Goal: Navigation & Orientation: Find specific page/section

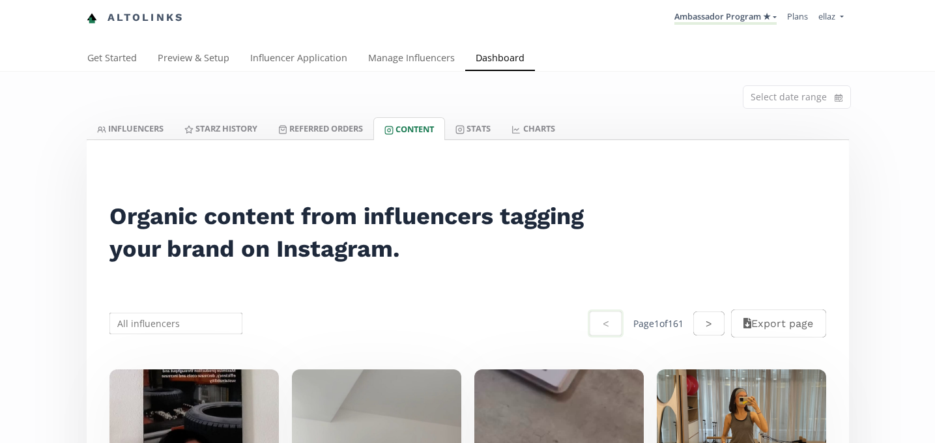
click at [271, 57] on link "Influencer Application" at bounding box center [299, 59] width 118 height 26
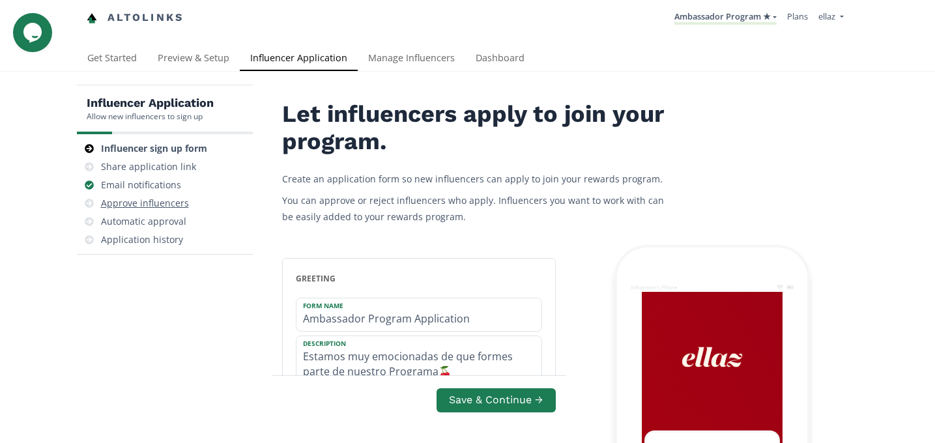
click at [173, 199] on div "Approve influencers" at bounding box center [145, 203] width 88 height 13
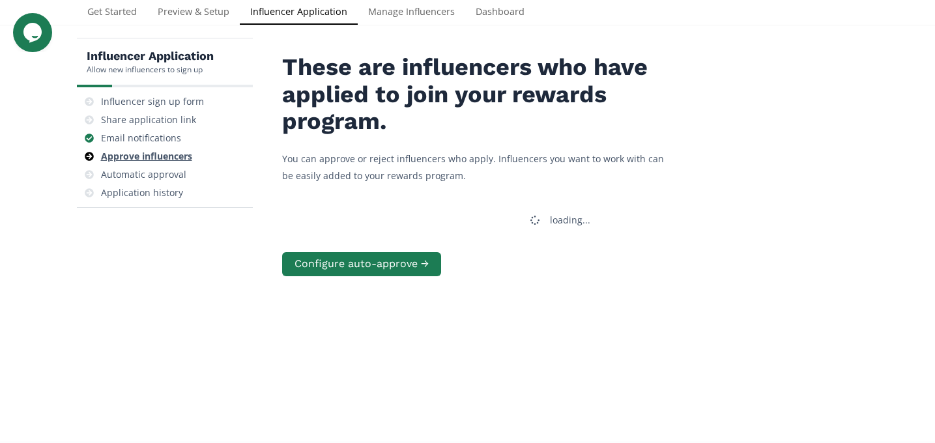
scroll to position [52, 0]
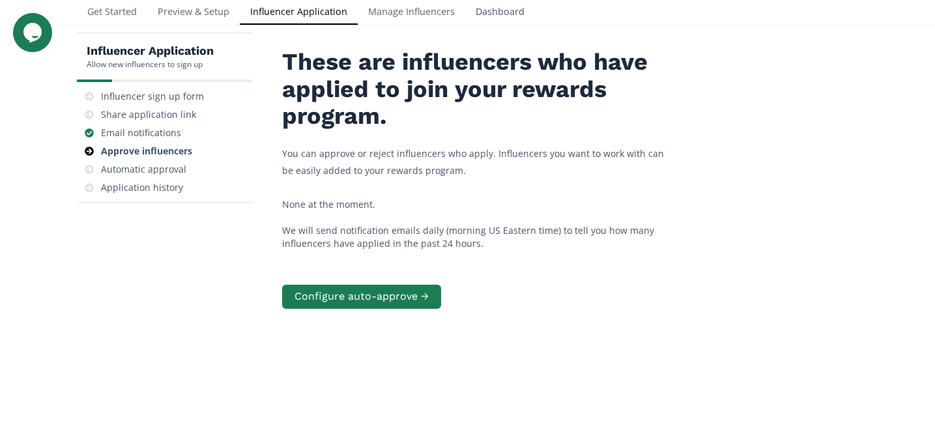
click at [514, 6] on link "Dashboard" at bounding box center [500, 13] width 70 height 26
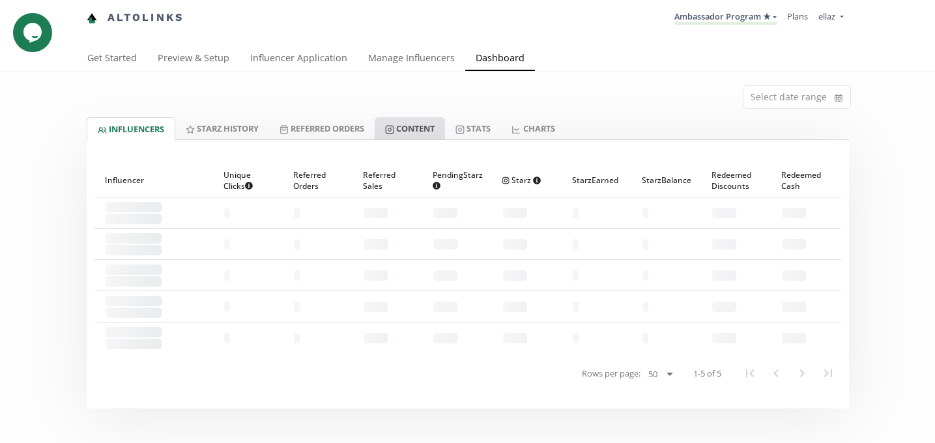
click at [421, 130] on link "Content" at bounding box center [410, 128] width 70 height 22
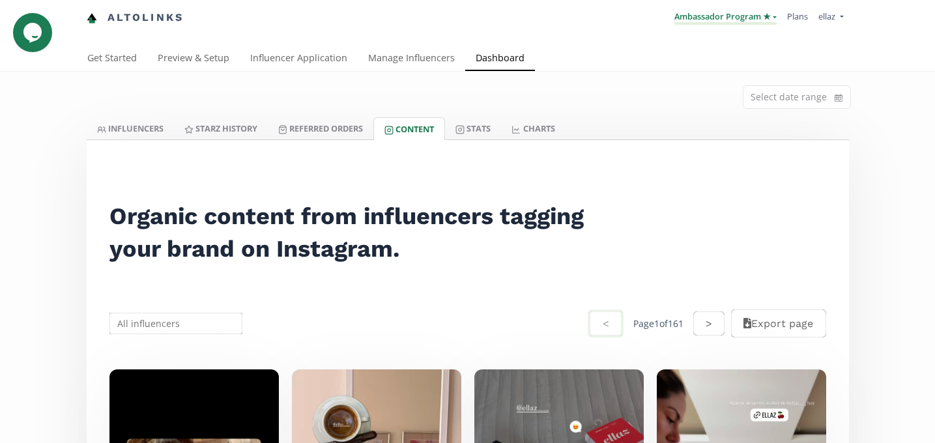
click at [716, 14] on link "Ambassador Program ★" at bounding box center [725, 17] width 102 height 14
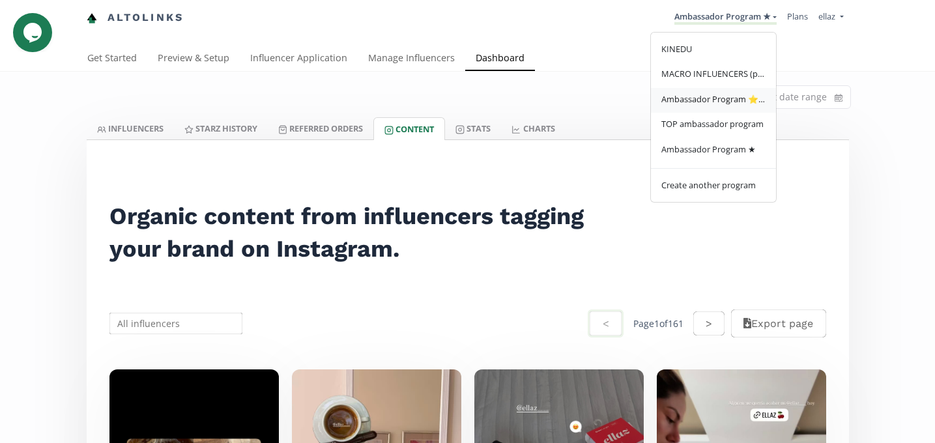
click at [698, 97] on span "Ambassador Program ⭐️⭐️" at bounding box center [713, 99] width 104 height 12
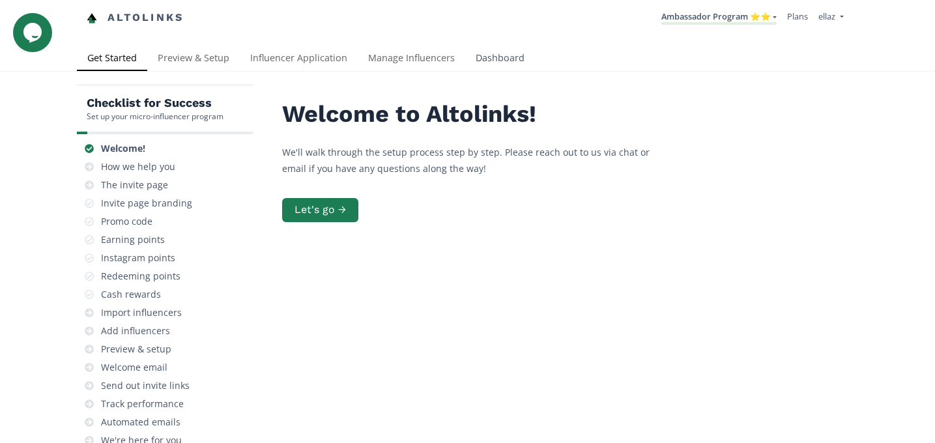
click at [507, 61] on link "Dashboard" at bounding box center [500, 59] width 70 height 26
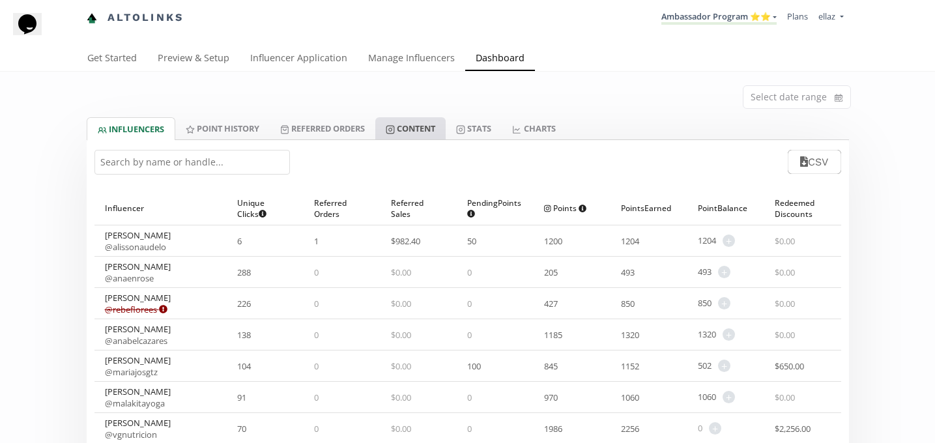
click at [442, 135] on link "Content" at bounding box center [410, 128] width 70 height 22
